Goal: Information Seeking & Learning: Learn about a topic

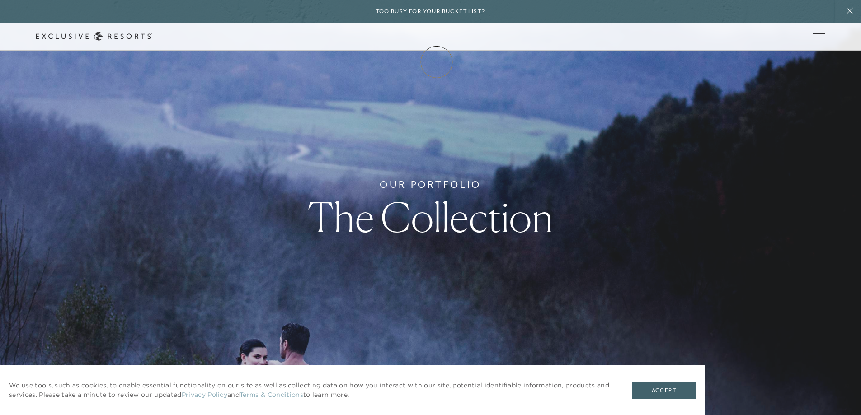
click at [0, 0] on link "Membership" at bounding box center [0, 0] width 0 height 0
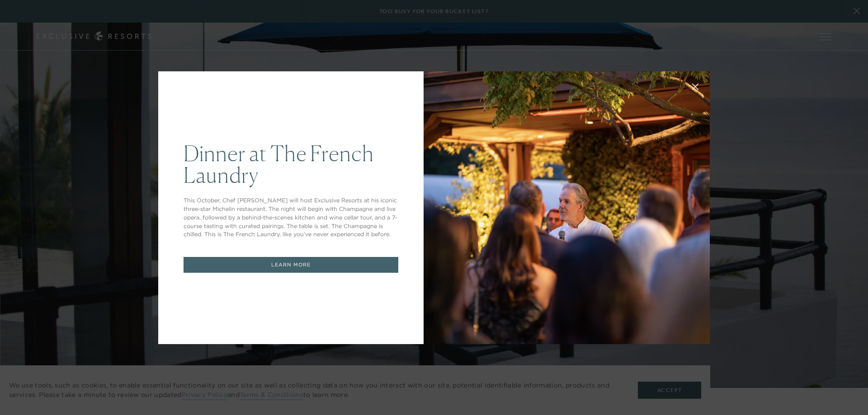
drag, startPoint x: 594, startPoint y: 199, endPoint x: 586, endPoint y: 192, distance: 10.9
click at [593, 198] on div at bounding box center [566, 207] width 286 height 273
click at [378, 93] on div "Dinner at The French Laundry This October, Chef Thomas Keller will host Exclusi…" at bounding box center [290, 207] width 265 height 273
click at [168, 85] on div "Dinner at The French Laundry This October, Chef Thomas Keller will host Exclusi…" at bounding box center [290, 207] width 265 height 273
click at [295, 263] on link "LEARN MORE" at bounding box center [290, 265] width 215 height 16
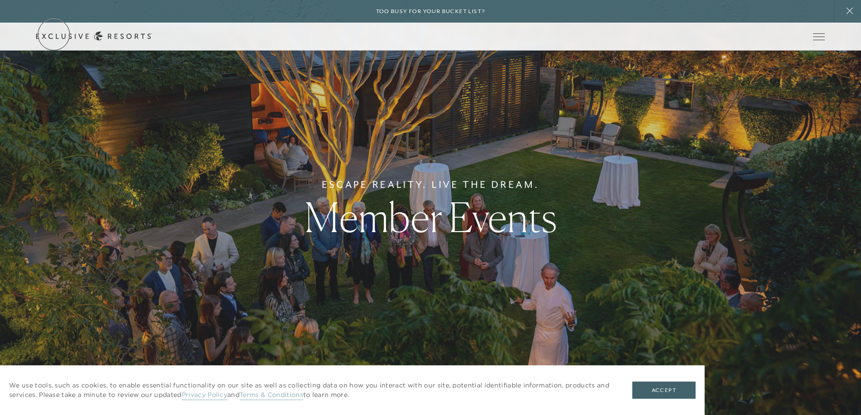
click at [0, 0] on link "Get Started" at bounding box center [0, 0] width 0 height 0
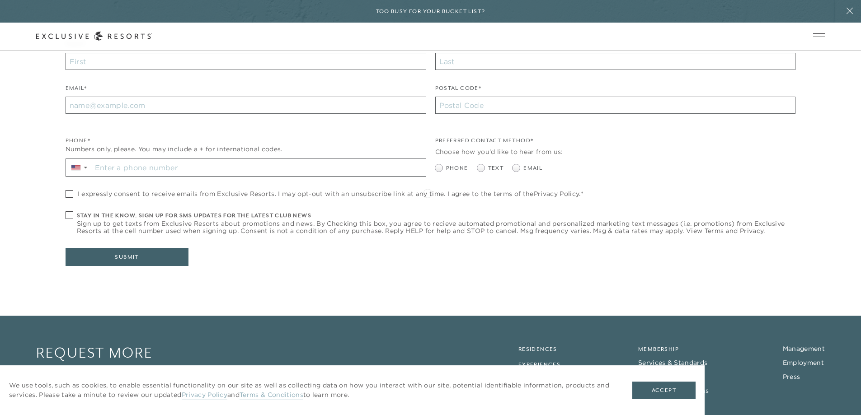
scroll to position [309, 0]
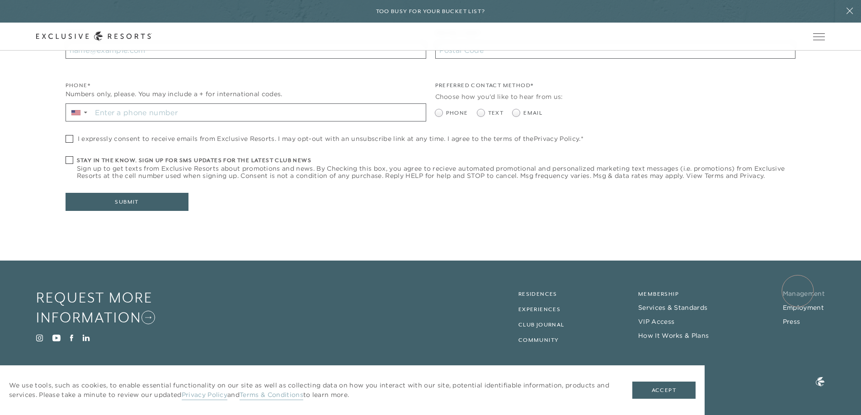
click at [798, 292] on link "Management" at bounding box center [804, 294] width 42 height 8
